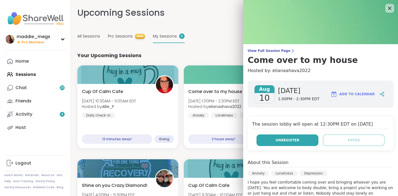
click at [271, 142] on button "Unregister" at bounding box center [288, 141] width 62 height 12
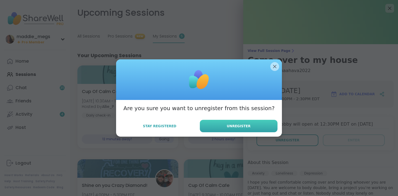
click at [226, 122] on button "Unregister" at bounding box center [239, 126] width 78 height 12
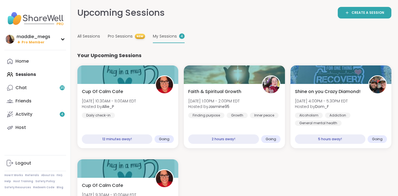
click at [163, 37] on span "My Sessions" at bounding box center [165, 36] width 24 height 6
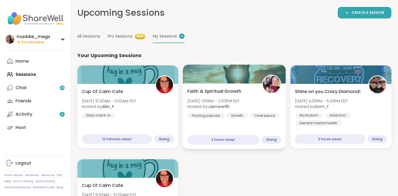
click at [212, 97] on div "Faith & Spiritual Growth [DATE] 1:00PM - 2:00PM EDT Hosted by Jasmine95 Finding…" at bounding box center [234, 103] width 94 height 30
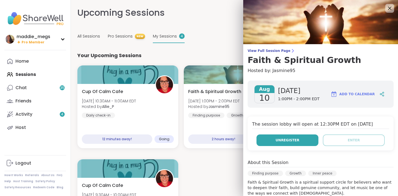
click at [283, 139] on span "Unregister" at bounding box center [288, 140] width 24 height 5
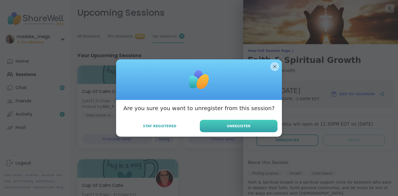
click at [216, 126] on button "Unregister" at bounding box center [239, 126] width 78 height 12
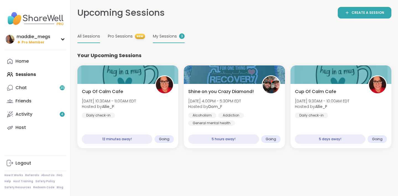
click at [96, 32] on div "All Sessions" at bounding box center [88, 36] width 23 height 13
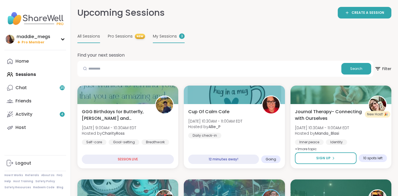
click at [169, 38] on span "My Sessions" at bounding box center [165, 36] width 24 height 6
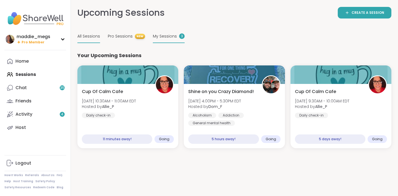
click at [91, 38] on span "All Sessions" at bounding box center [88, 36] width 23 height 6
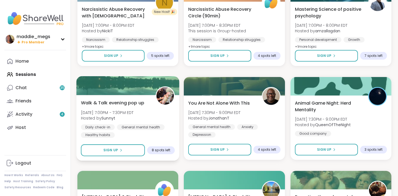
scroll to position [852, 0]
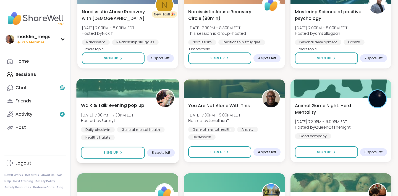
click at [135, 104] on span "Walk & Talk evening pop up" at bounding box center [113, 105] width 64 height 7
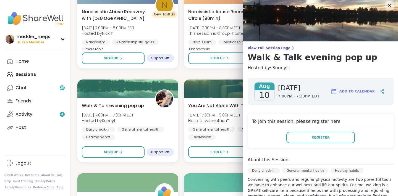
scroll to position [0, 0]
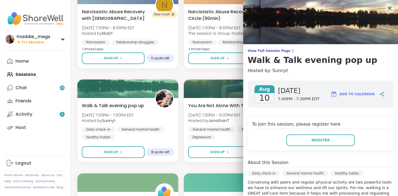
click at [389, 9] on icon at bounding box center [389, 8] width 7 height 7
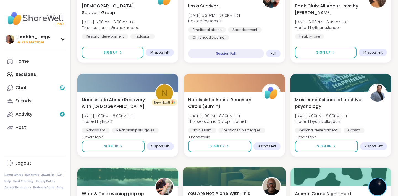
scroll to position [764, 0]
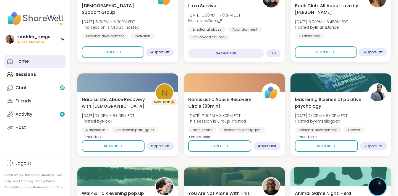
click at [17, 64] on div "Home" at bounding box center [21, 61] width 13 height 6
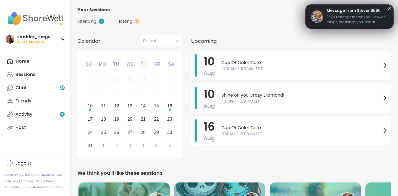
click at [389, 7] on icon at bounding box center [389, 8] width 3 height 3
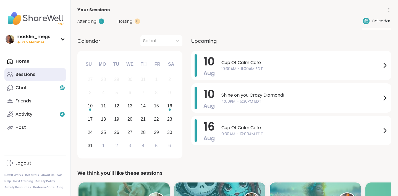
click at [36, 72] on link "Sessions" at bounding box center [35, 74] width 62 height 13
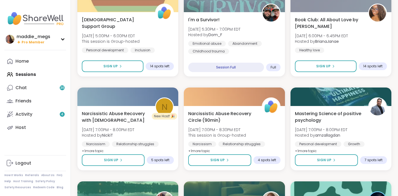
scroll to position [751, 0]
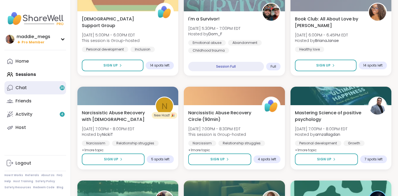
click at [32, 87] on link "Chat 36" at bounding box center [35, 87] width 62 height 13
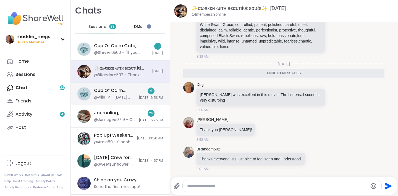
click at [114, 88] on div "Cup Of Calm Cafe, [DATE]" at bounding box center [114, 91] width 41 height 6
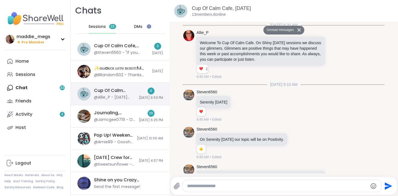
scroll to position [2072, 0]
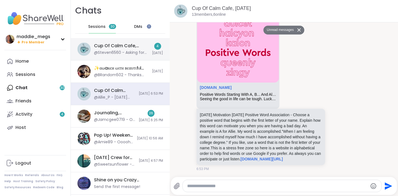
click at [116, 52] on div "@Steven6560 - Asking for help is an act of self-love." at bounding box center [121, 53] width 55 height 6
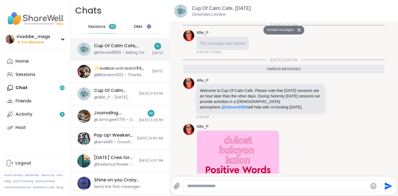
scroll to position [193, 0]
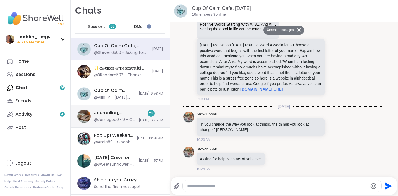
click at [106, 119] on div "@Jamcgee0719 - Of course welcome I hope u will be back next time" at bounding box center [114, 120] width 41 height 6
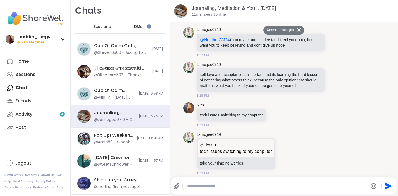
scroll to position [1091, 0]
click at [26, 62] on div "Home" at bounding box center [21, 61] width 13 height 6
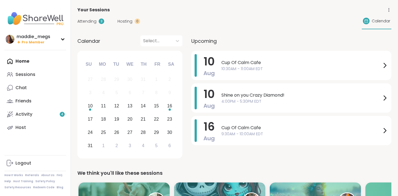
click at [188, 12] on div "Your Sessions" at bounding box center [234, 10] width 314 height 7
click at [14, 120] on link "Activity 4" at bounding box center [35, 114] width 62 height 13
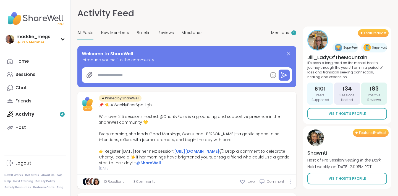
type textarea "*"
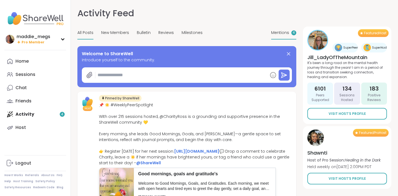
click at [280, 32] on span "Mentions" at bounding box center [280, 33] width 18 height 6
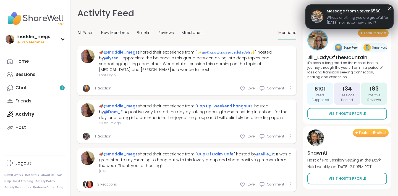
click at [389, 8] on icon at bounding box center [390, 8] width 7 height 7
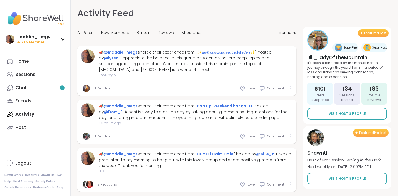
click at [116, 105] on link "@maddie_megs" at bounding box center [121, 106] width 34 height 6
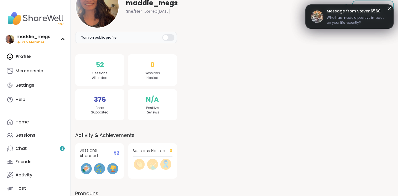
scroll to position [81, 0]
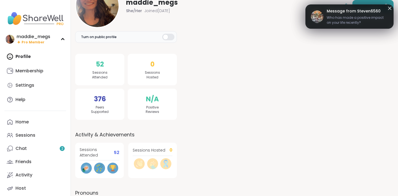
click at [389, 8] on button "Edit profile" at bounding box center [373, 6] width 41 height 12
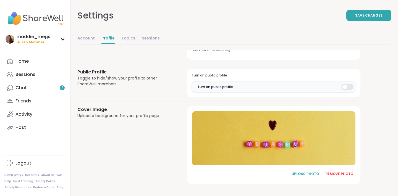
scroll to position [279, 0]
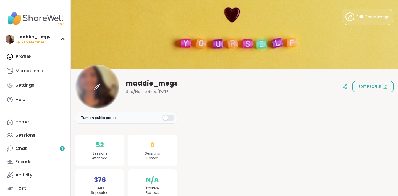
click at [99, 84] on icon at bounding box center [99, 84] width 1 height 1
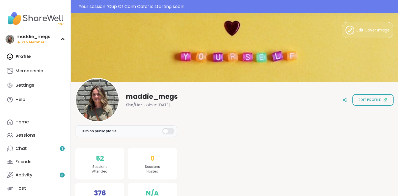
click at [45, 22] on img at bounding box center [35, 18] width 62 height 19
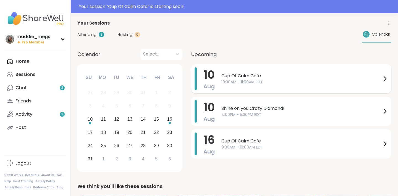
click at [213, 78] on span "10" at bounding box center [209, 74] width 11 height 15
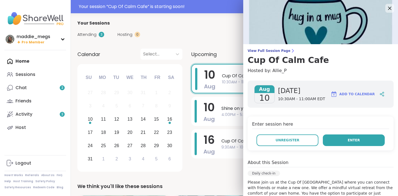
click at [335, 139] on button "Enter" at bounding box center [354, 141] width 62 height 12
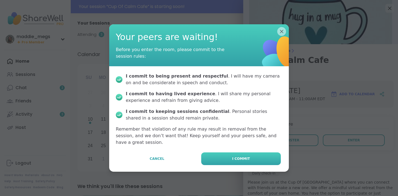
click at [231, 159] on button "I commit" at bounding box center [241, 159] width 80 height 13
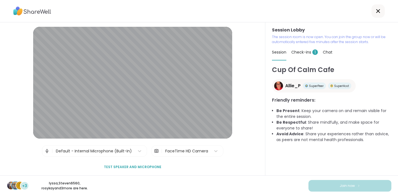
click at [303, 52] on span "Check-ins 1" at bounding box center [304, 52] width 27 height 6
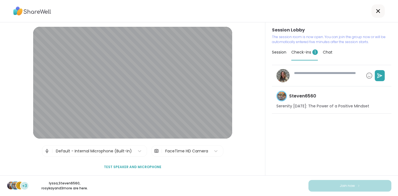
click at [280, 53] on span "Session" at bounding box center [279, 52] width 14 height 6
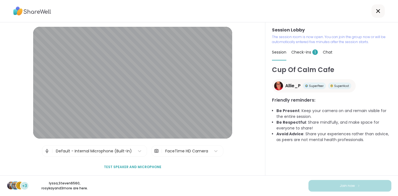
click at [322, 147] on div "Cup Of Calm Cafe Allie_P SuperPeer SuperHost Friendly reminders: Be Present : K…" at bounding box center [331, 120] width 119 height 111
click at [322, 125] on li "Be Respectful : Share mindfully, and make space for everyone to share!" at bounding box center [333, 126] width 115 height 12
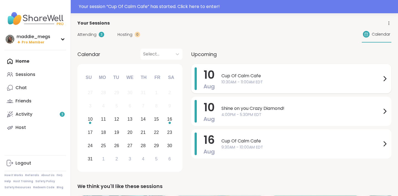
click at [231, 81] on span "10:30AM - 11:00AM EDT" at bounding box center [301, 82] width 160 height 6
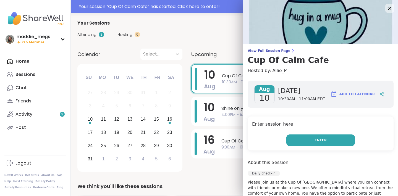
click at [309, 138] on button "Enter" at bounding box center [320, 141] width 69 height 12
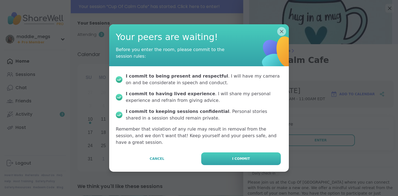
click at [250, 156] on button "I commit" at bounding box center [241, 159] width 80 height 13
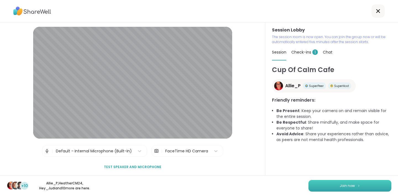
click at [360, 185] on img at bounding box center [358, 185] width 3 height 3
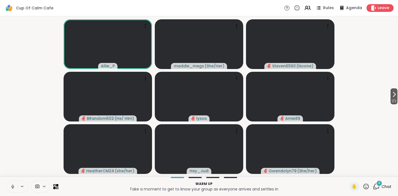
click at [11, 188] on icon at bounding box center [12, 186] width 5 height 5
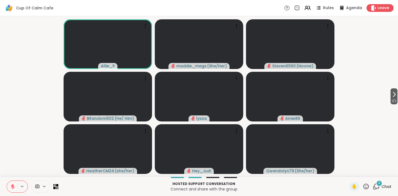
click at [366, 189] on icon at bounding box center [367, 187] width 6 height 6
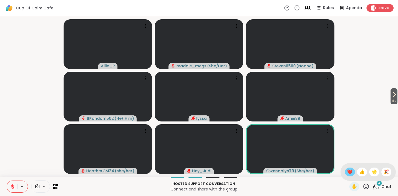
click at [350, 174] on span "❤️" at bounding box center [350, 172] width 6 height 7
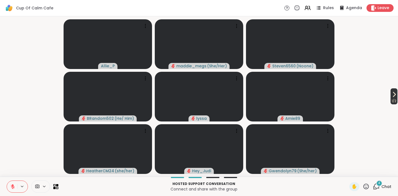
click at [392, 101] on span "1 / 2" at bounding box center [394, 101] width 7 height 7
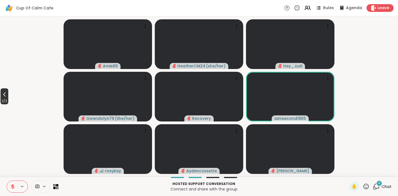
click at [4, 96] on icon at bounding box center [4, 94] width 7 height 7
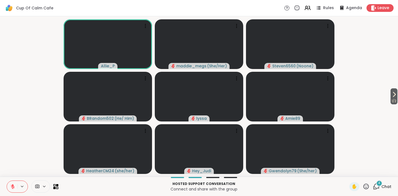
click at [9, 188] on button at bounding box center [12, 187] width 11 height 12
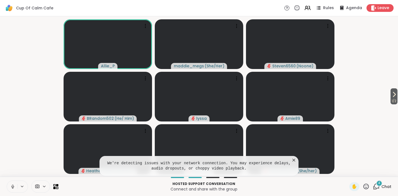
click at [13, 186] on icon at bounding box center [12, 186] width 1 height 2
click at [293, 161] on icon at bounding box center [294, 161] width 6 height 6
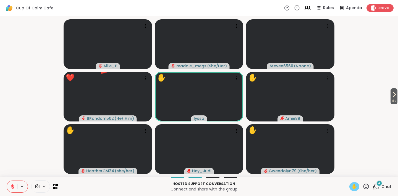
click at [354, 187] on span "✋" at bounding box center [355, 187] width 6 height 7
click at [367, 188] on icon at bounding box center [367, 187] width 6 height 6
click at [350, 173] on span "❤️" at bounding box center [350, 172] width 6 height 7
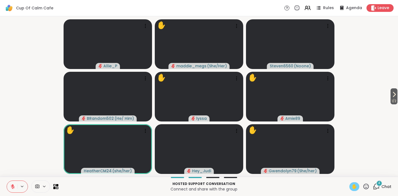
click at [46, 87] on video-player-container "1 / 2 Allie_P ✋ maddie_megs ( She/Her ) Steven6560 ( Noone ) BRandom502 ( He/ H…" at bounding box center [198, 97] width 391 height 156
click at [378, 186] on div "4" at bounding box center [379, 184] width 6 height 6
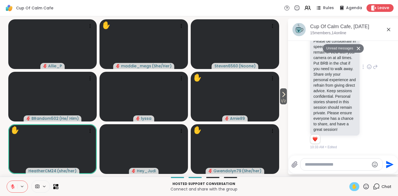
scroll to position [665, 0]
click at [389, 29] on icon at bounding box center [388, 29] width 3 height 3
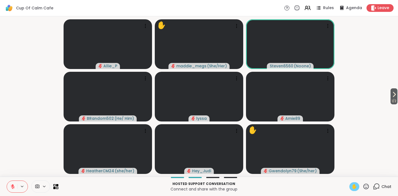
click at [12, 188] on icon at bounding box center [12, 186] width 5 height 5
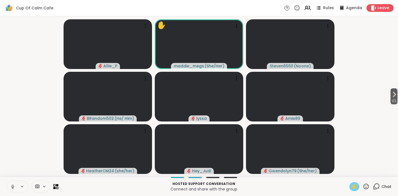
click at [13, 188] on icon at bounding box center [12, 186] width 5 height 5
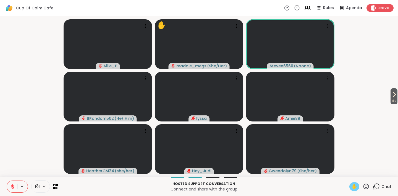
click at [354, 189] on span "✋" at bounding box center [355, 187] width 6 height 7
click at [382, 187] on div "Chat" at bounding box center [382, 186] width 19 height 9
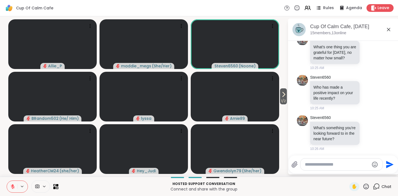
scroll to position [455, 0]
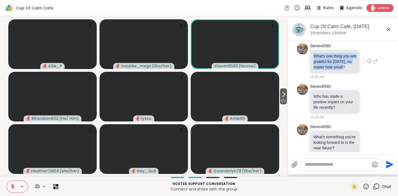
drag, startPoint x: 314, startPoint y: 67, endPoint x: 352, endPoint y: 80, distance: 40.0
click at [352, 70] on p "What's one thing you are grateful for [DATE], no matter how small?" at bounding box center [335, 61] width 43 height 17
copy p "What's one thing you are grateful for [DATE], no matter how small?"
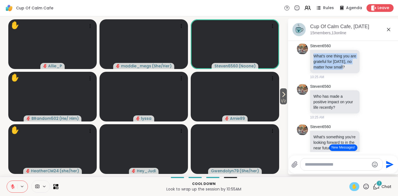
click at [354, 187] on span "✋" at bounding box center [355, 187] width 6 height 7
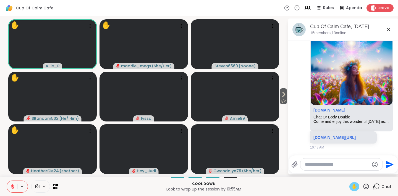
scroll to position [789, 0]
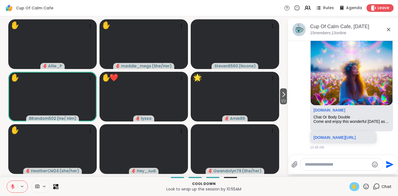
click at [365, 187] on icon at bounding box center [366, 186] width 7 height 7
click at [352, 172] on span "❤️" at bounding box center [350, 172] width 6 height 7
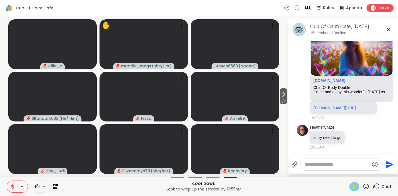
scroll to position [848, 0]
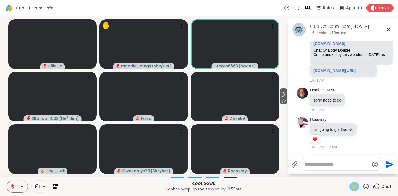
click at [13, 187] on icon at bounding box center [13, 187] width 4 height 4
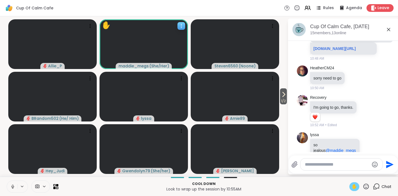
scroll to position [891, 0]
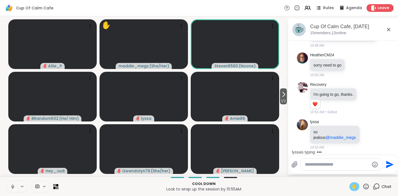
click at [353, 188] on span "✋" at bounding box center [355, 187] width 6 height 7
click at [14, 187] on icon at bounding box center [12, 186] width 5 height 5
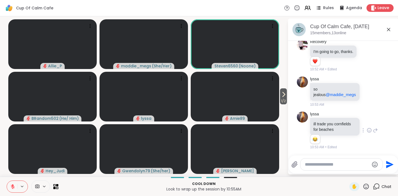
scroll to position [933, 0]
click at [369, 131] on icon at bounding box center [369, 131] width 5 height 6
click at [301, 122] on div "Select Reaction: Joy" at bounding box center [301, 121] width 5 height 5
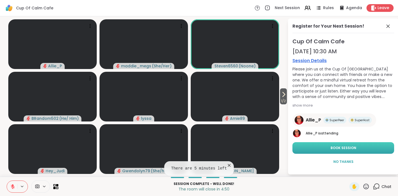
click at [359, 148] on button "Book Session" at bounding box center [344, 148] width 102 height 12
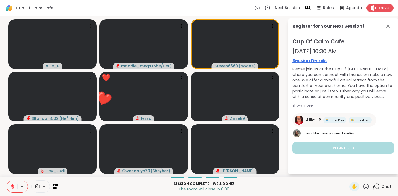
click at [367, 186] on icon at bounding box center [366, 186] width 7 height 7
click at [351, 171] on span "❤️" at bounding box center [350, 172] width 6 height 7
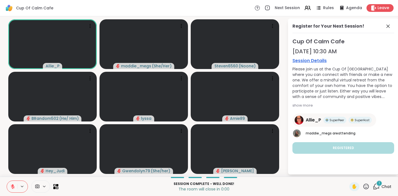
click at [377, 186] on icon at bounding box center [376, 186] width 7 height 7
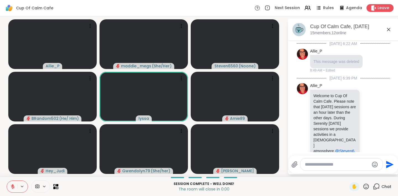
click at [389, 31] on icon at bounding box center [388, 29] width 7 height 7
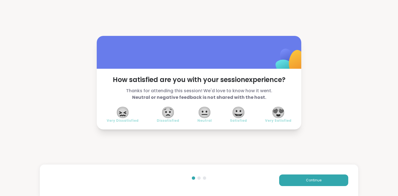
click at [278, 116] on span "😍" at bounding box center [279, 113] width 14 height 10
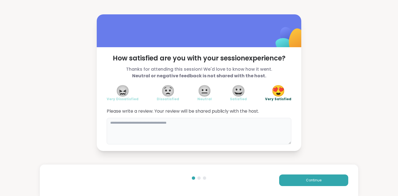
click at [224, 125] on textarea at bounding box center [199, 131] width 185 height 27
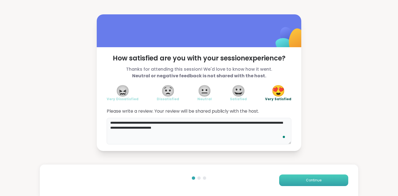
type textarea "**********"
click at [295, 179] on button "Continue" at bounding box center [313, 181] width 69 height 12
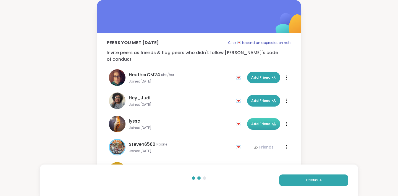
click at [257, 122] on span "Add Friend" at bounding box center [263, 124] width 25 height 5
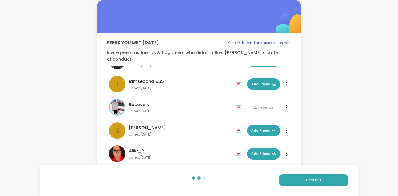
scroll to position [5, 0]
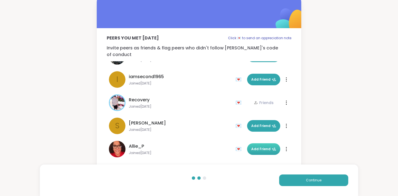
click at [262, 147] on span "Add Friend" at bounding box center [263, 149] width 25 height 5
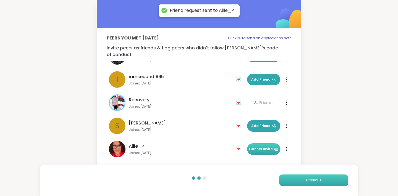
click at [302, 180] on button "Continue" at bounding box center [313, 181] width 69 height 12
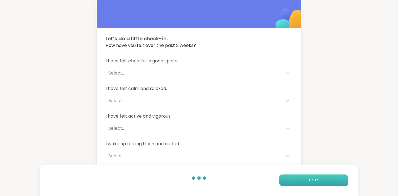
click at [299, 182] on button "Finish" at bounding box center [313, 181] width 69 height 12
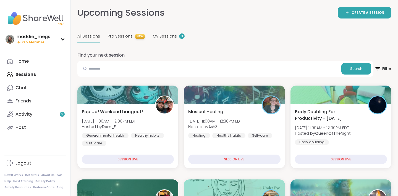
click at [179, 38] on div "3" at bounding box center [182, 36] width 6 height 6
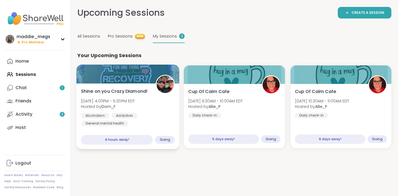
click at [141, 93] on span "Shine on you Crazy Diamond!" at bounding box center [114, 91] width 67 height 7
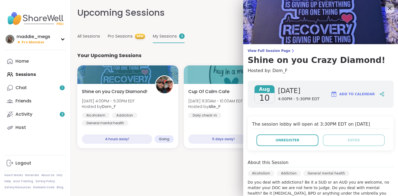
click at [391, 8] on icon at bounding box center [389, 8] width 7 height 7
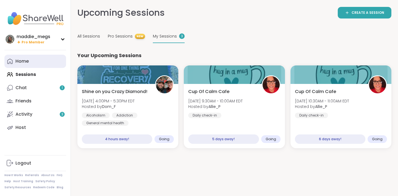
click at [34, 61] on link "Home" at bounding box center [35, 61] width 62 height 13
